Goal: Task Accomplishment & Management: Complete application form

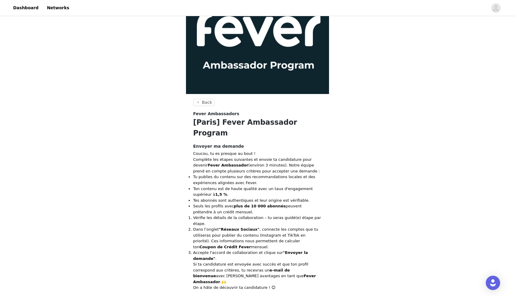
scroll to position [50, 0]
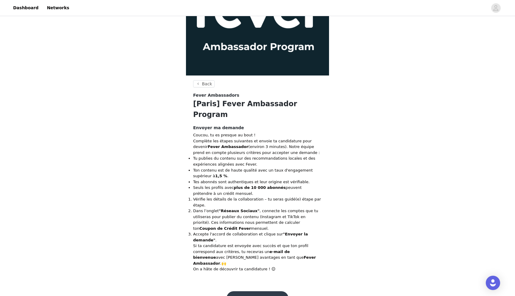
click at [251, 291] on button "Devenir Ambassador" at bounding box center [258, 298] width 62 height 14
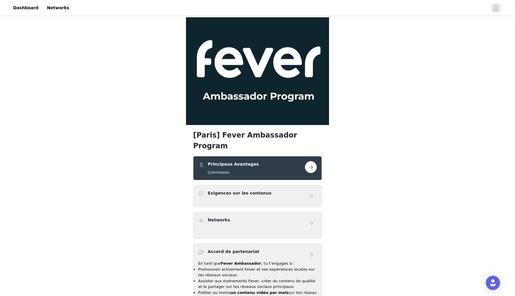
click at [312, 161] on button "button" at bounding box center [311, 167] width 12 height 12
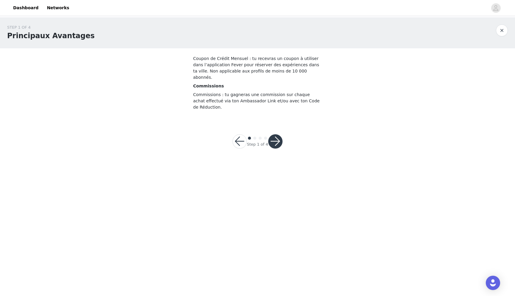
click at [279, 137] on button "button" at bounding box center [275, 141] width 14 height 14
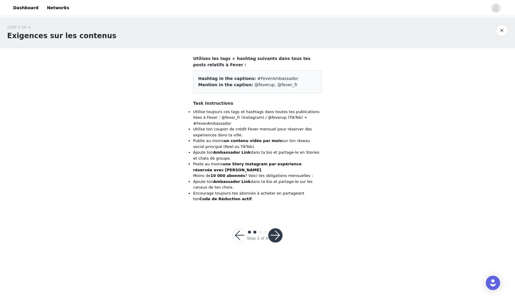
click at [277, 235] on button "button" at bounding box center [275, 235] width 14 height 14
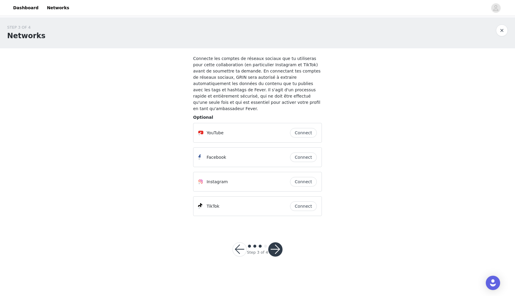
click at [277, 245] on button "button" at bounding box center [275, 249] width 14 height 14
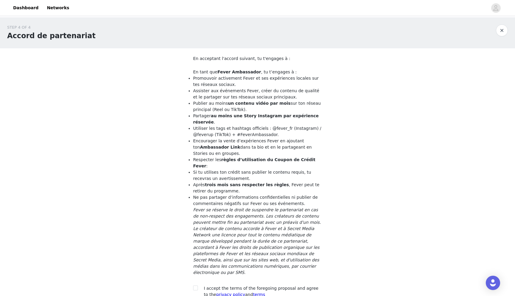
click at [199, 285] on div at bounding box center [197, 288] width 8 height 6
click at [195, 285] on span at bounding box center [195, 287] width 5 height 5
click at [195, 285] on input "checkbox" at bounding box center [195, 287] width 4 height 4
checkbox input "true"
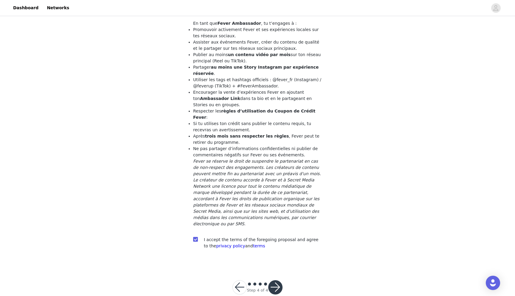
click at [277, 280] on button "button" at bounding box center [275, 287] width 14 height 14
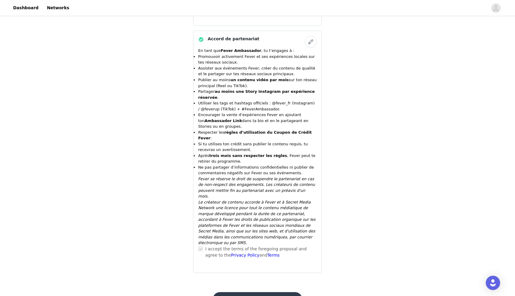
scroll to position [223, 0]
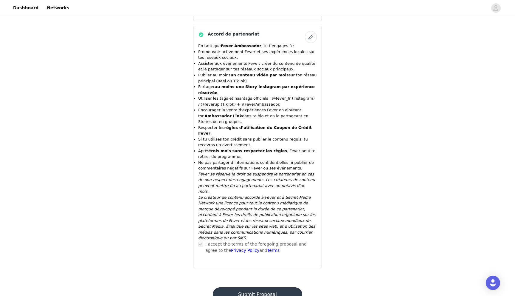
click at [256, 287] on button "Submit Proposal" at bounding box center [257, 294] width 89 height 14
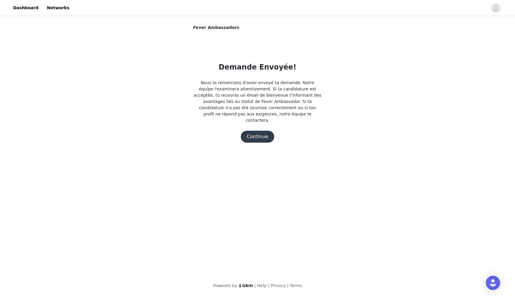
click at [258, 131] on button "Continue" at bounding box center [257, 137] width 33 height 12
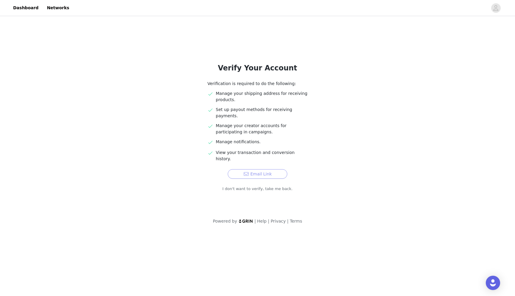
click at [257, 169] on button "Email Link" at bounding box center [258, 174] width 60 height 10
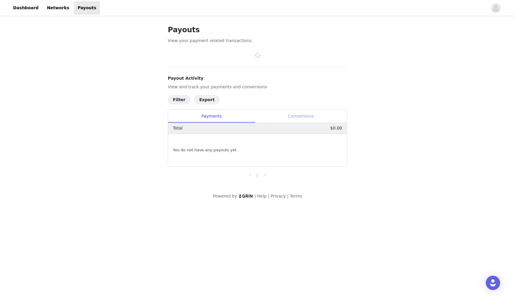
click at [294, 116] on div "Conversions" at bounding box center [301, 115] width 92 height 13
click at [234, 117] on div "Payments" at bounding box center [211, 115] width 87 height 13
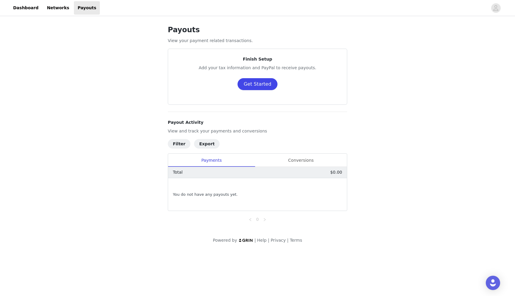
click at [244, 84] on button "Get Started" at bounding box center [258, 84] width 40 height 12
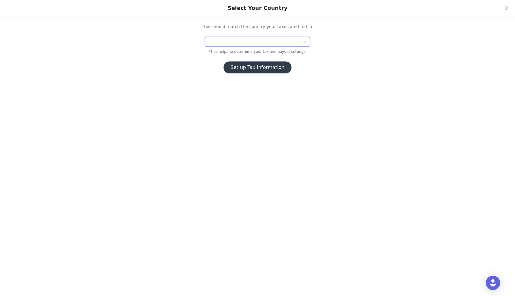
click at [241, 43] on div at bounding box center [256, 41] width 94 height 9
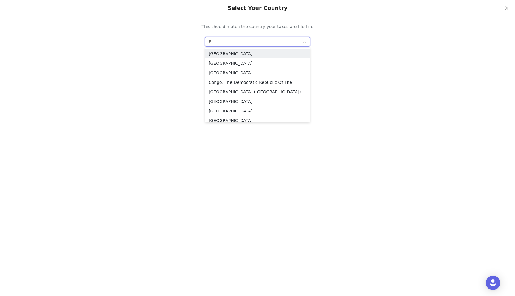
type input "FR"
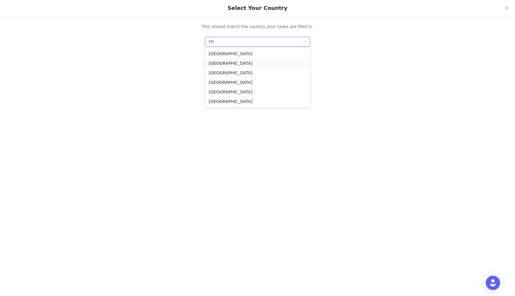
click at [233, 64] on li "[GEOGRAPHIC_DATA]" at bounding box center [257, 63] width 105 height 10
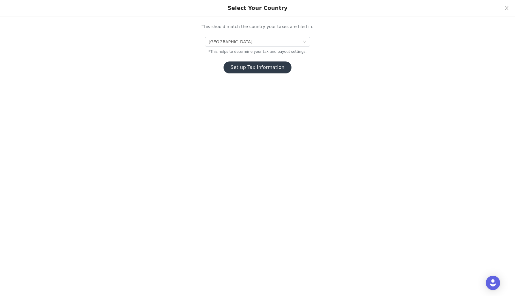
click at [238, 67] on button "Set up Tax Information" at bounding box center [258, 67] width 68 height 12
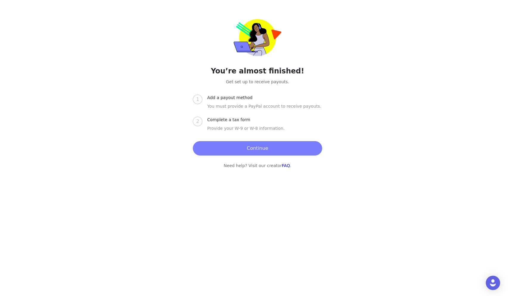
click at [233, 150] on button "Continue" at bounding box center [257, 148] width 129 height 14
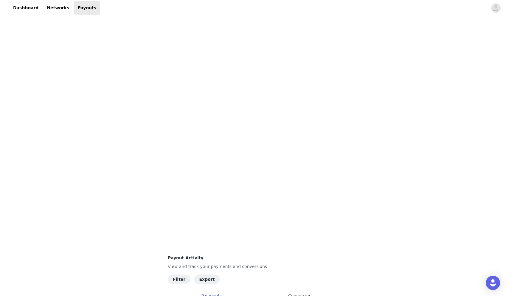
scroll to position [162, 0]
click at [132, 174] on div "Payouts View your payment related transactions. Payout Activity View and track …" at bounding box center [257, 119] width 515 height 528
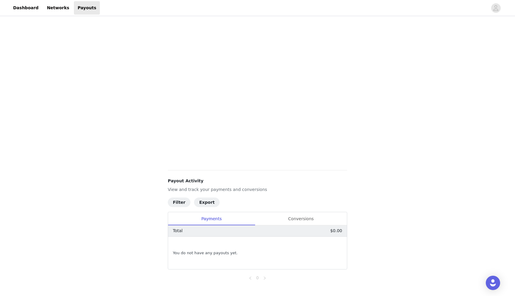
scroll to position [89, 0]
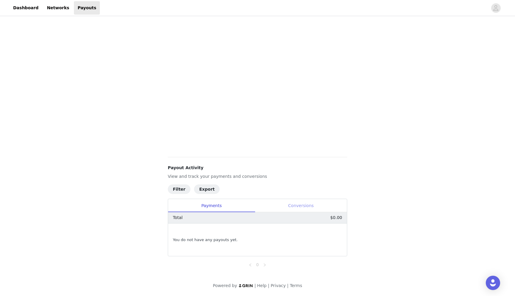
click at [283, 205] on div "Conversions" at bounding box center [301, 205] width 92 height 13
click at [231, 210] on div "Payments" at bounding box center [211, 205] width 87 height 13
